Goal: Information Seeking & Learning: Learn about a topic

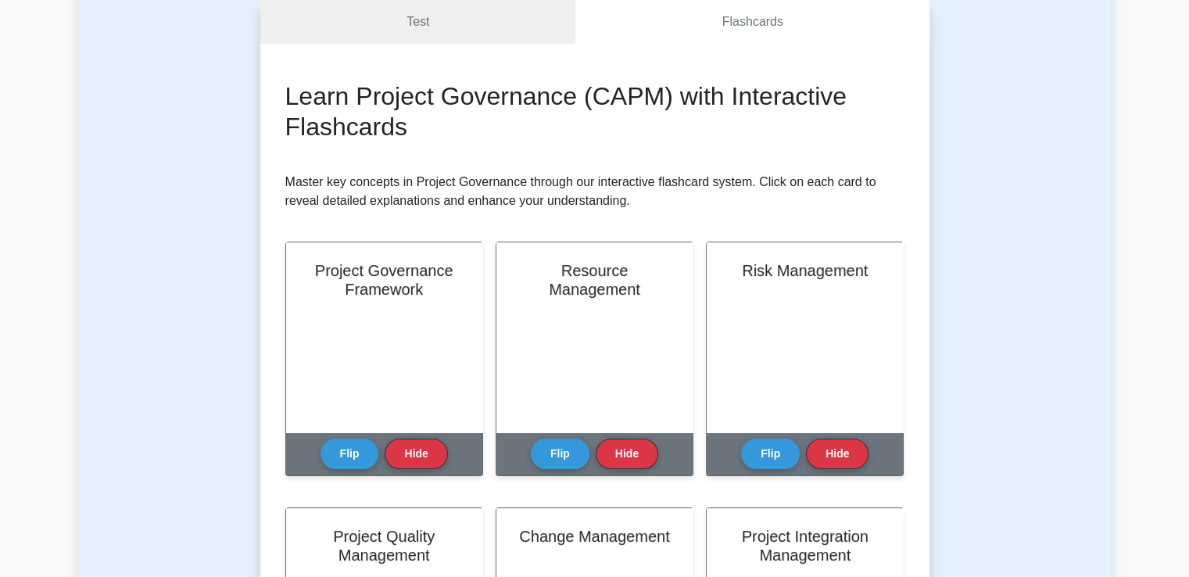
scroll to position [234, 0]
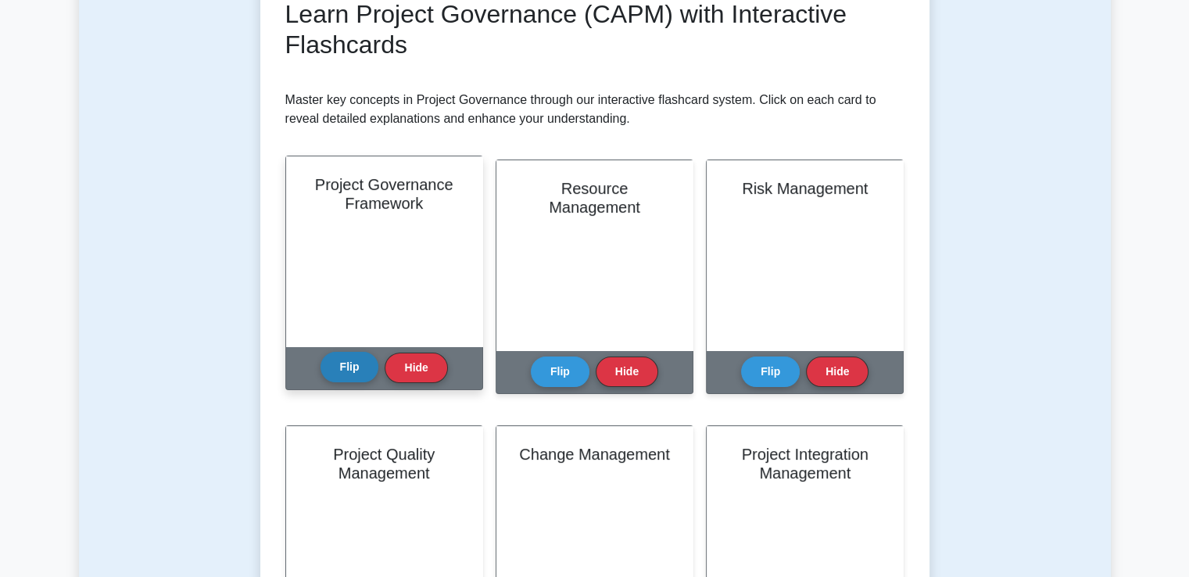
click at [360, 363] on button "Flip" at bounding box center [349, 367] width 59 height 30
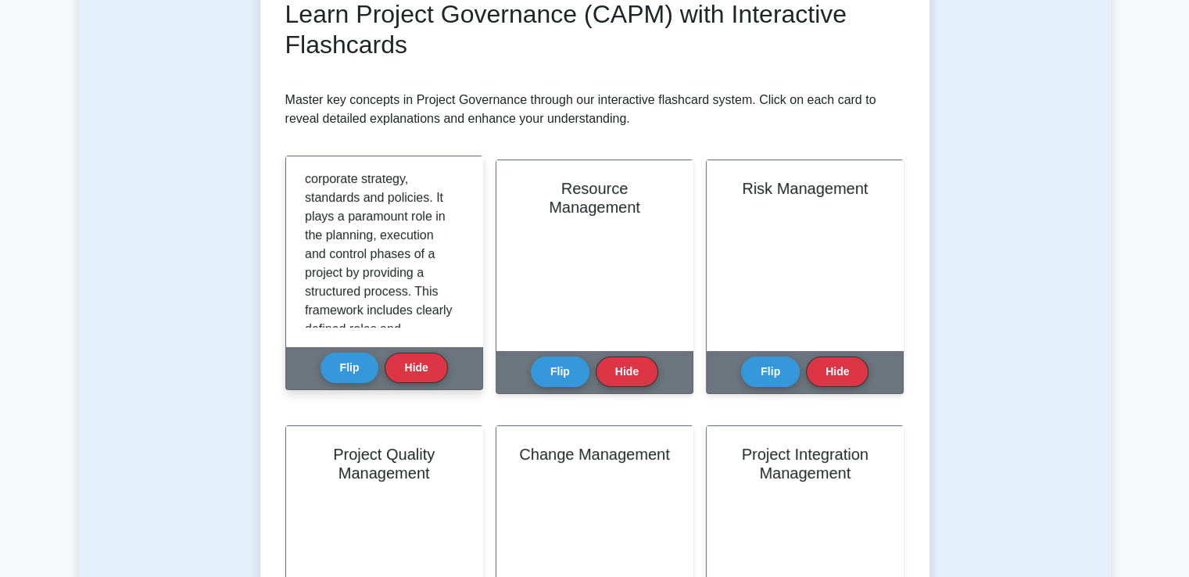
scroll to position [102, 0]
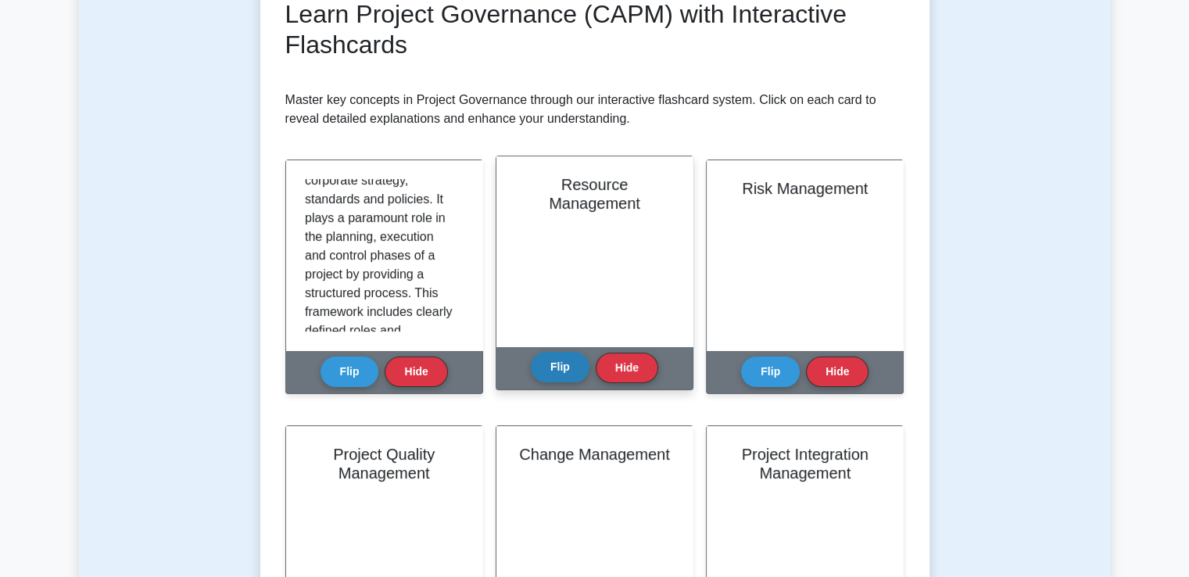
click at [553, 361] on button "Flip" at bounding box center [560, 367] width 59 height 30
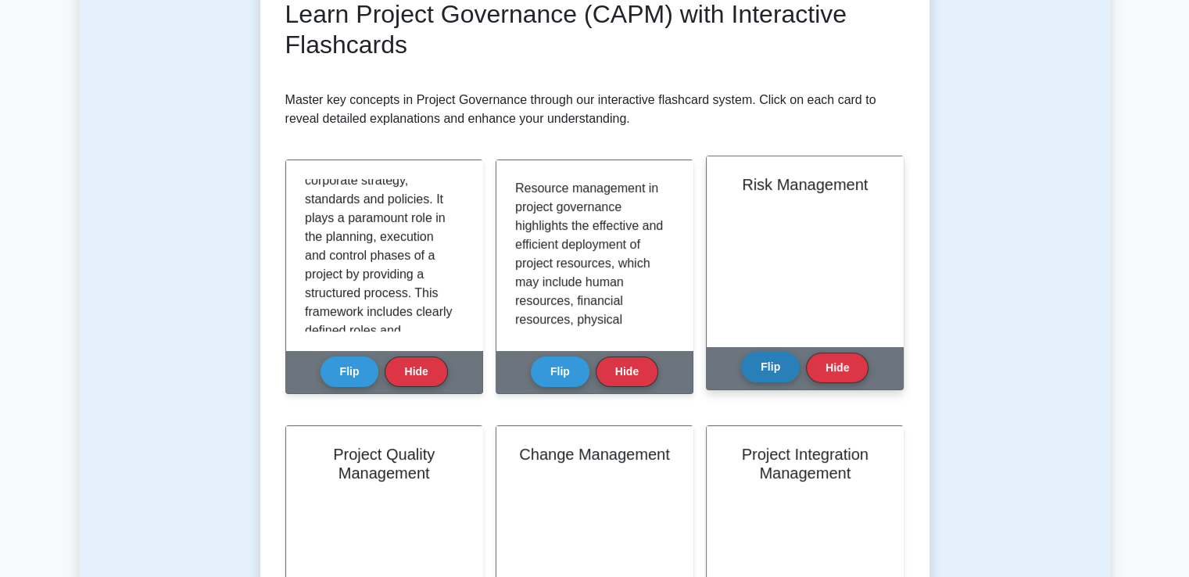
click at [769, 373] on button "Flip" at bounding box center [770, 367] width 59 height 30
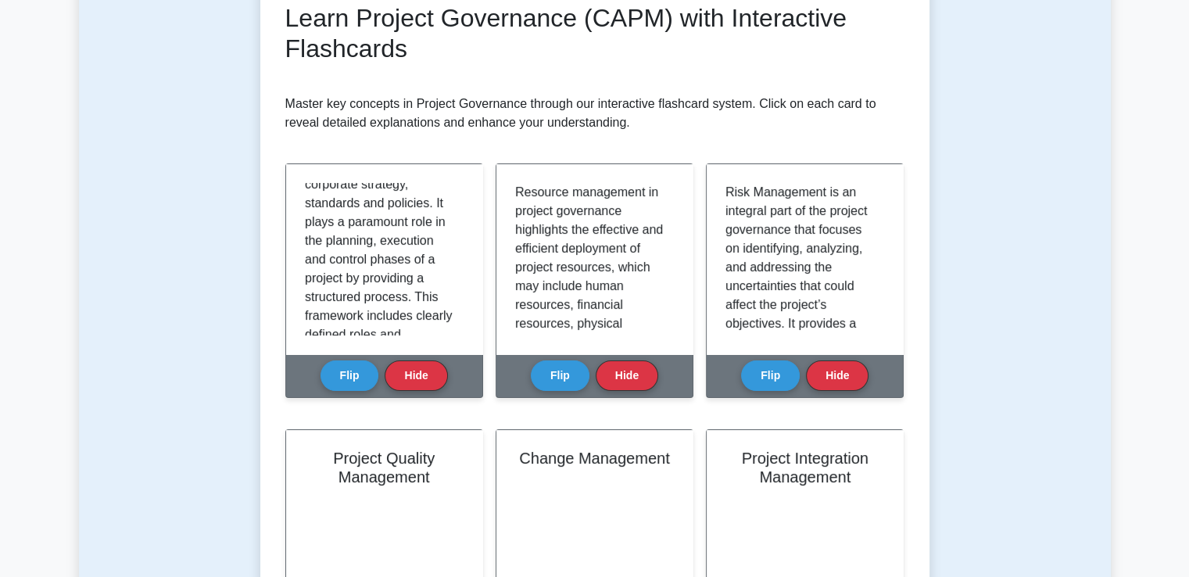
click at [1090, 145] on div "Test Flashcards Learn Project Governance (CAPM) with Interactive Flashcards Mas…" at bounding box center [595, 586] width 1032 height 1405
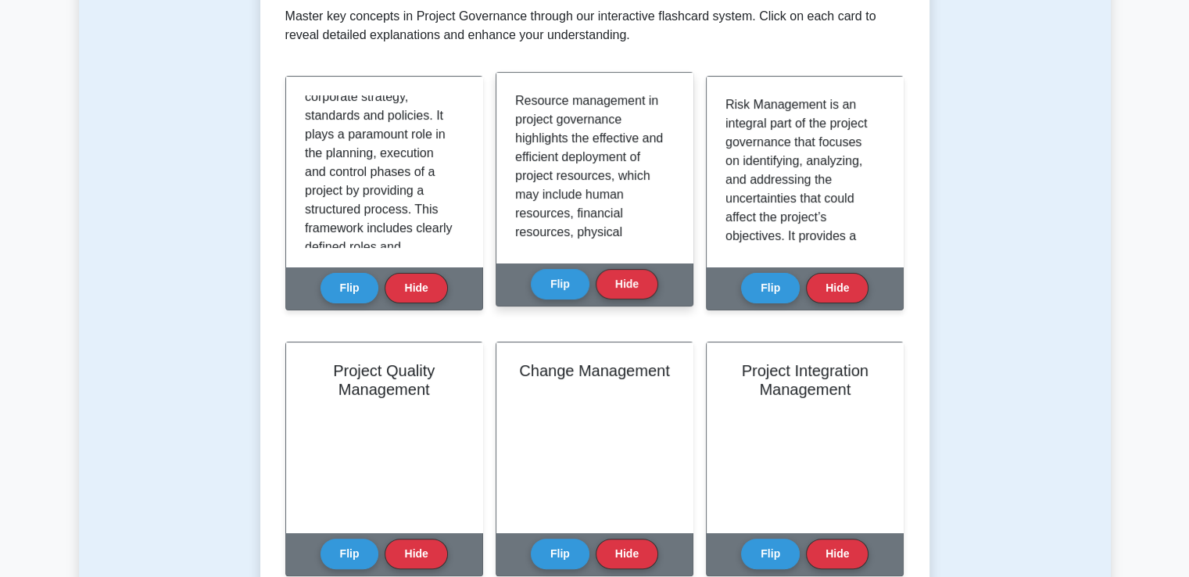
scroll to position [547, 0]
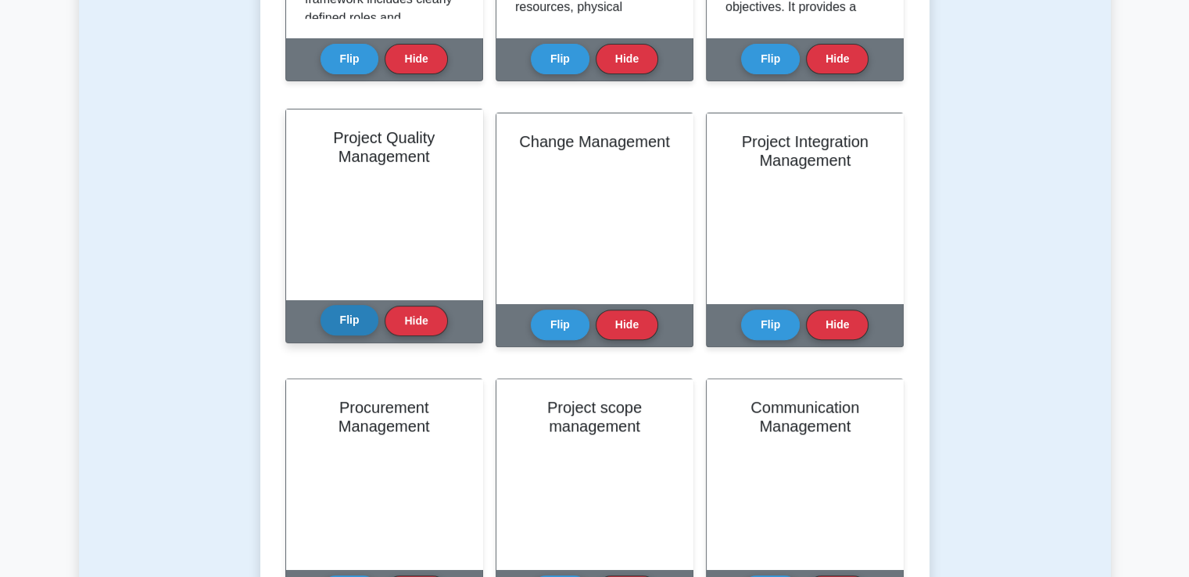
click at [347, 321] on button "Flip" at bounding box center [349, 320] width 59 height 30
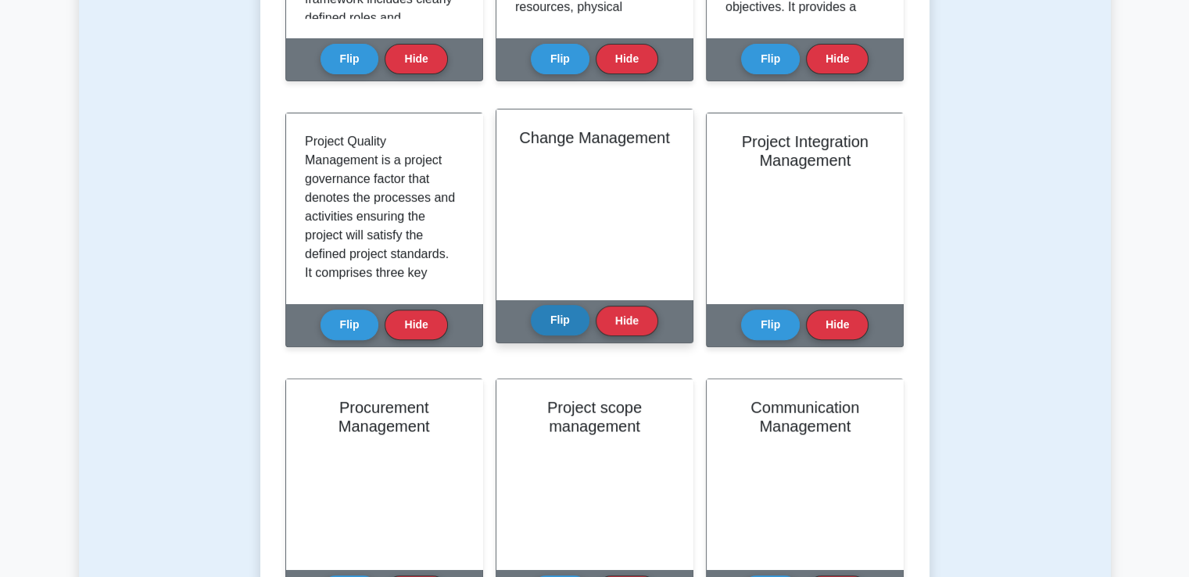
click at [554, 328] on button "Flip" at bounding box center [560, 320] width 59 height 30
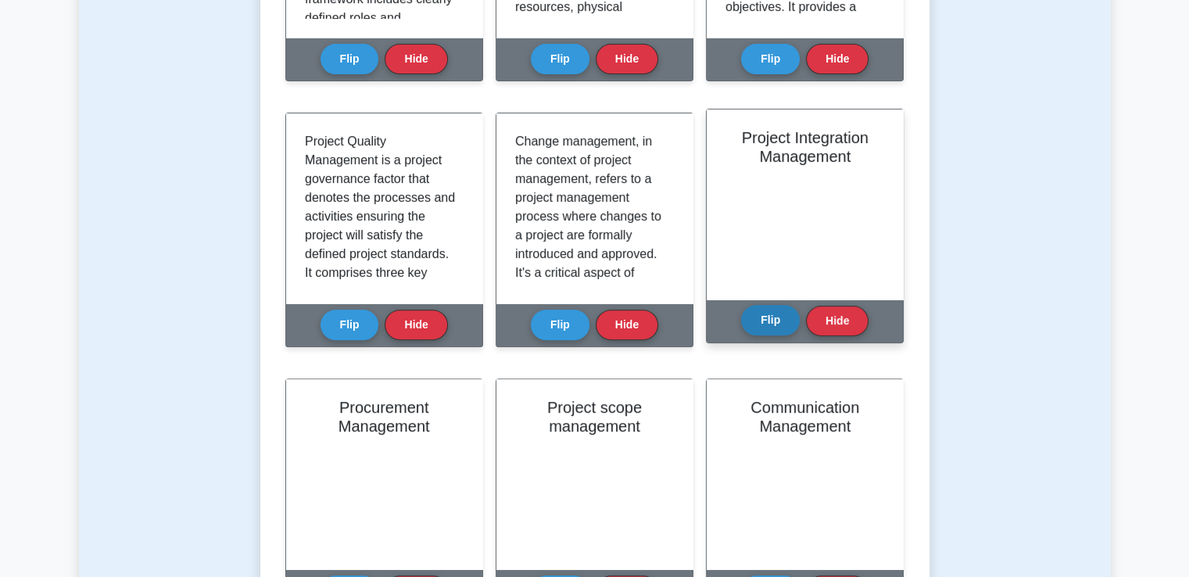
click at [764, 310] on button "Flip" at bounding box center [770, 320] width 59 height 30
